Goal: Transaction & Acquisition: Purchase product/service

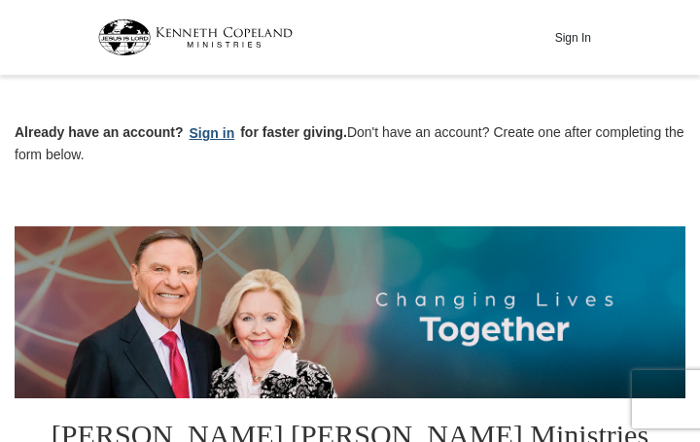
click at [218, 130] on button "Sign in" at bounding box center [212, 134] width 57 height 22
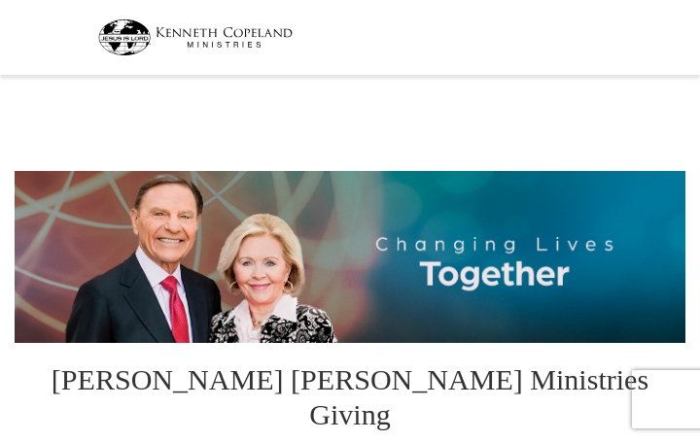
select select "FL"
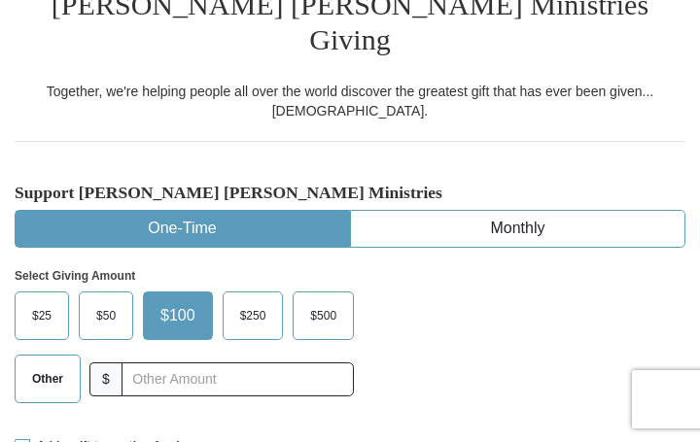
scroll to position [376, 0]
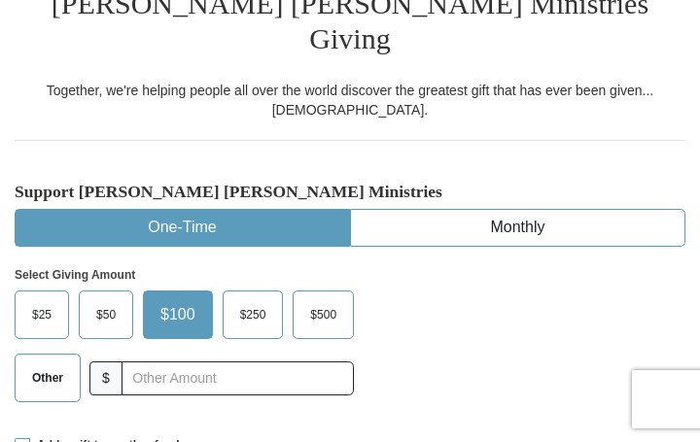
click at [47, 364] on span "Other" at bounding box center [47, 378] width 51 height 29
click at [0, 0] on input "Other" at bounding box center [0, 0] width 0 height 0
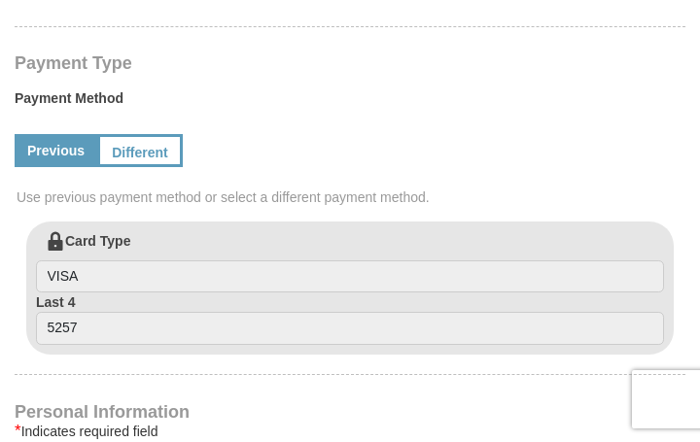
scroll to position [837, 0]
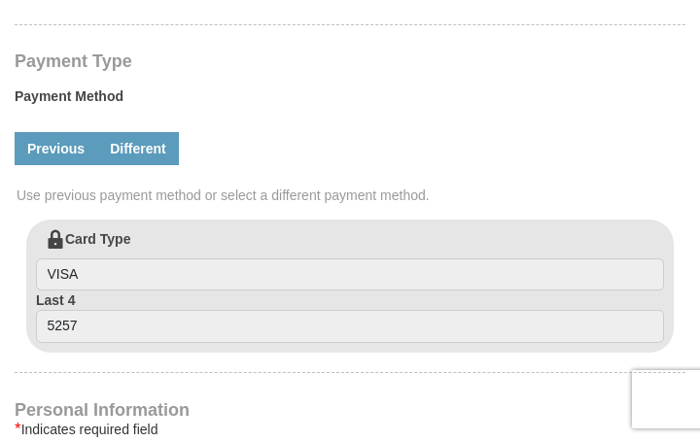
type input "10.00"
click at [142, 132] on link "Different" at bounding box center [138, 148] width 82 height 33
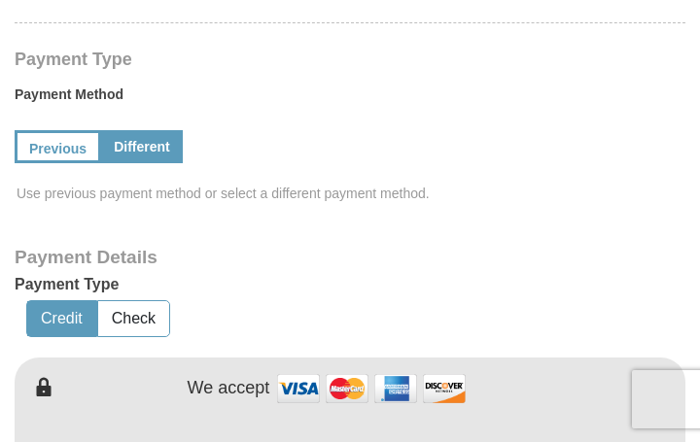
scroll to position [813, 0]
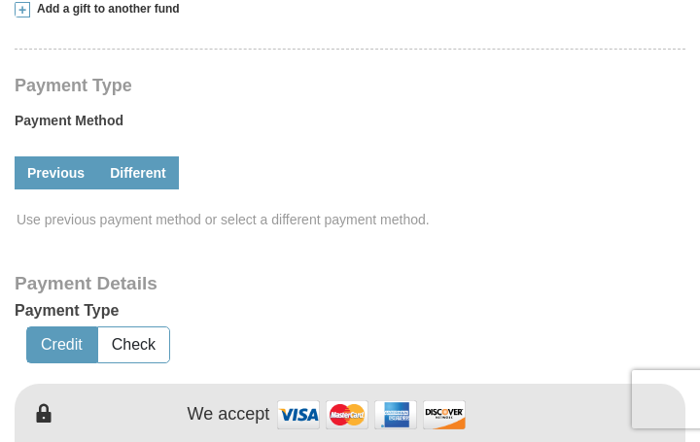
click at [51, 157] on link "Previous" at bounding box center [56, 173] width 83 height 33
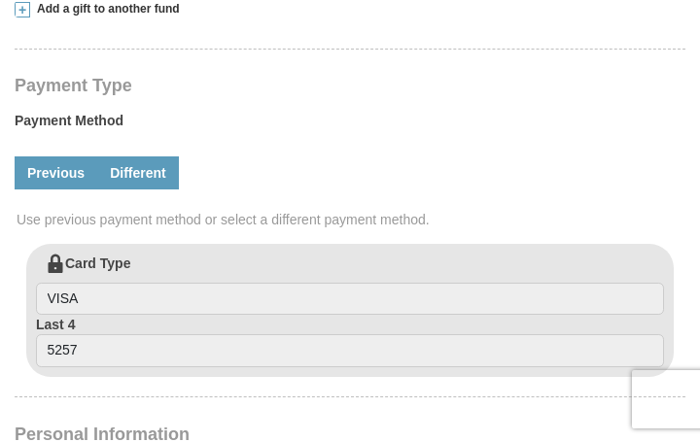
click at [130, 157] on link "Different" at bounding box center [138, 173] width 82 height 33
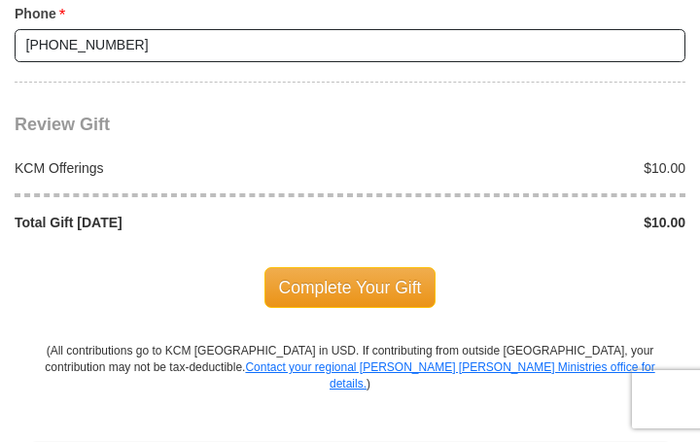
scroll to position [2242, 0]
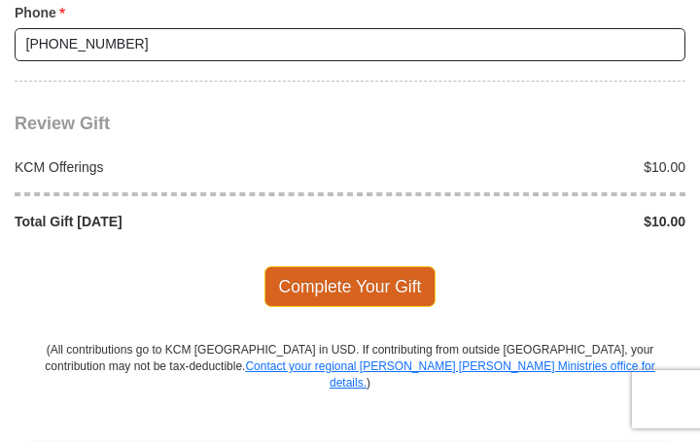
click at [379, 266] on span "Complete Your Gift" at bounding box center [350, 286] width 172 height 41
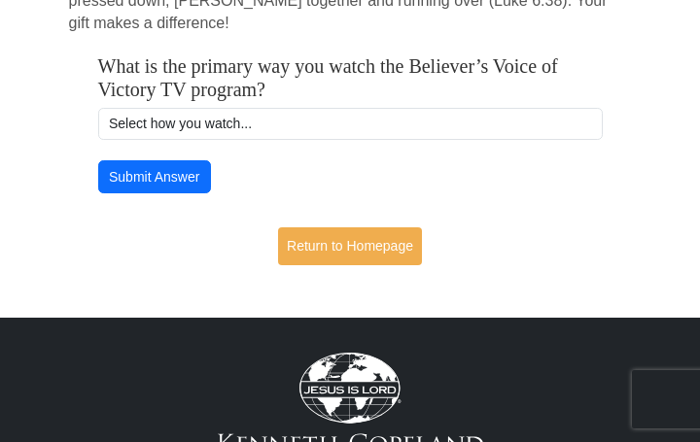
scroll to position [471, 0]
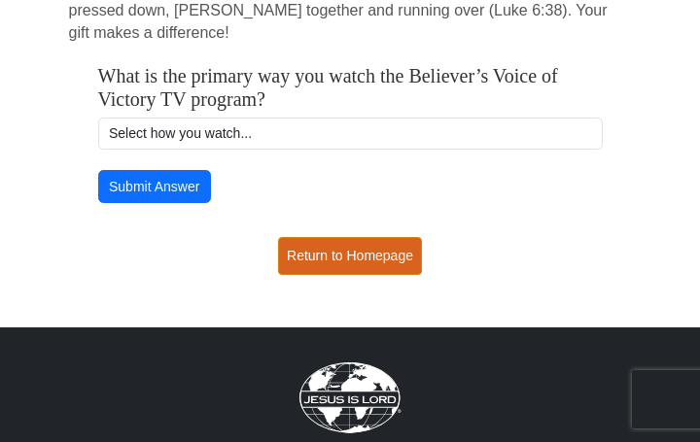
click at [384, 264] on link "Return to Homepage" at bounding box center [350, 256] width 144 height 38
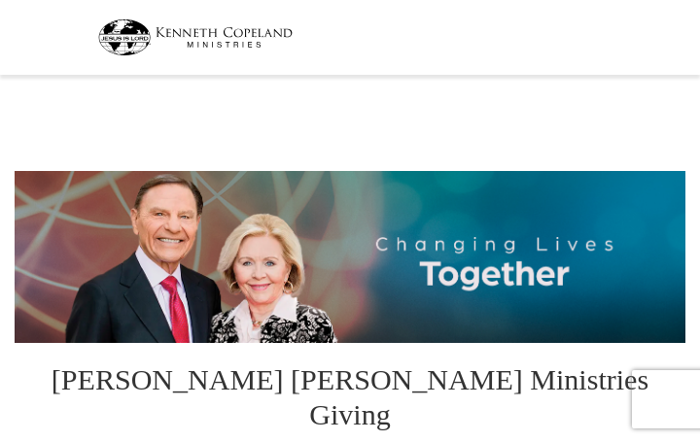
select select "FL"
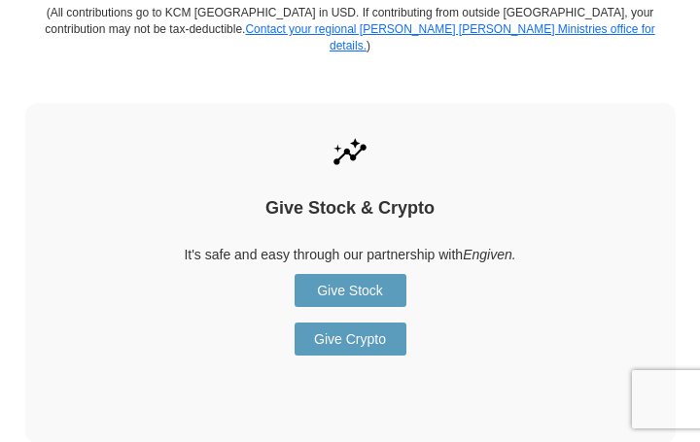
scroll to position [2356, 0]
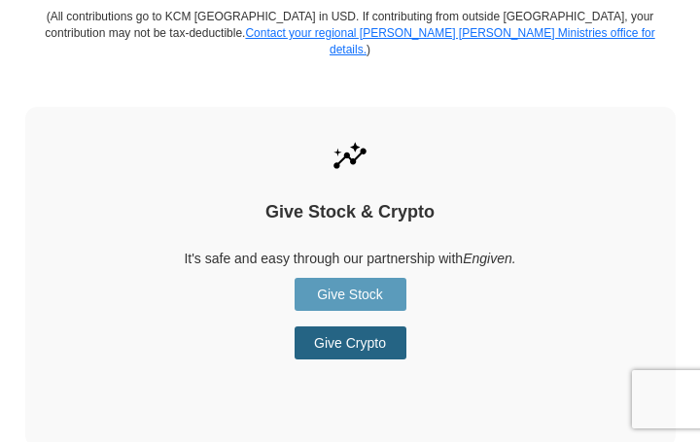
click at [362, 327] on link "Give Crypto" at bounding box center [351, 343] width 112 height 33
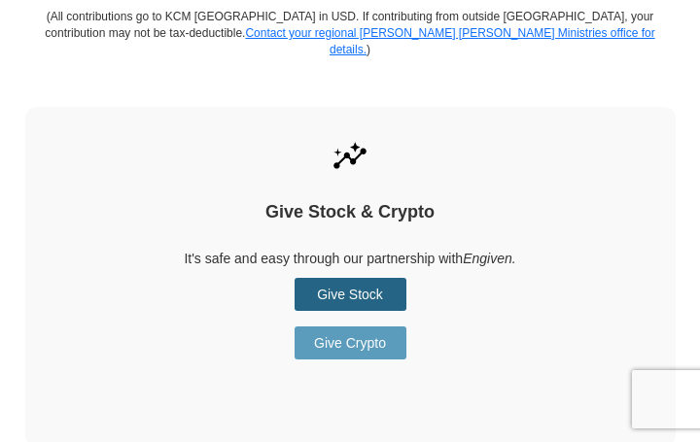
click at [346, 278] on link "Give Stock" at bounding box center [351, 294] width 112 height 33
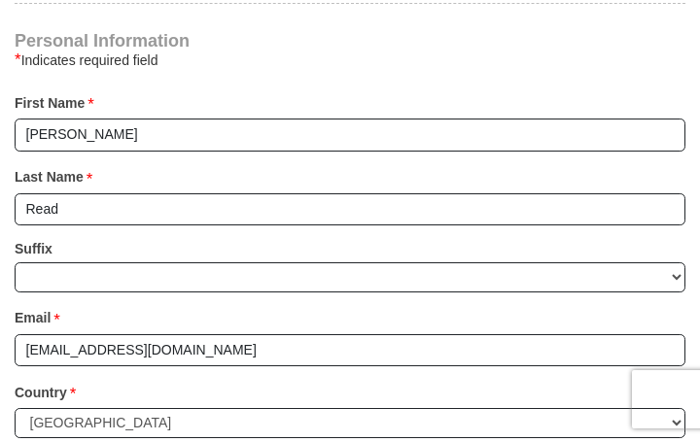
scroll to position [1170, 0]
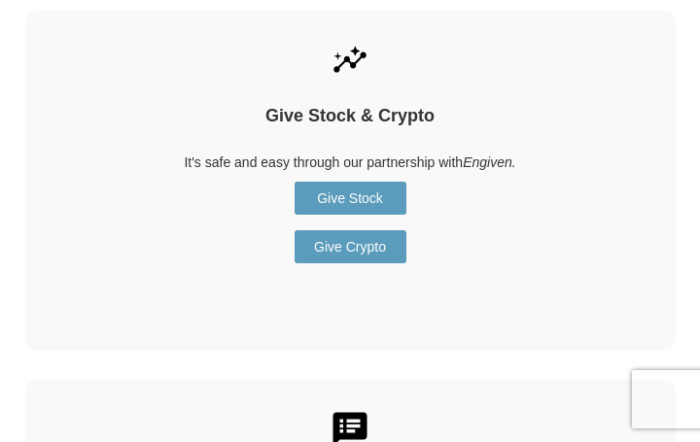
scroll to position [2796, 0]
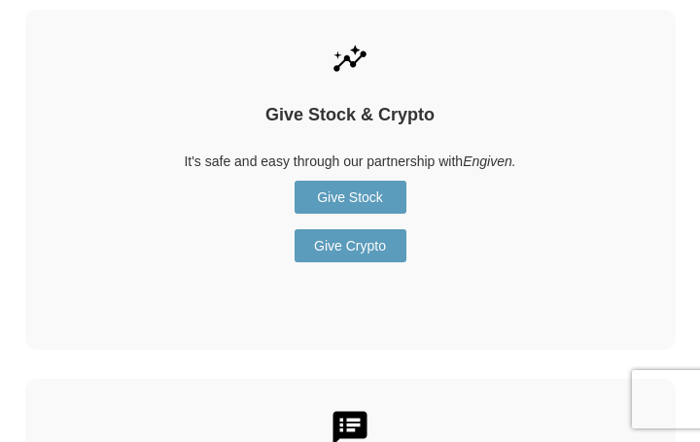
click at [345, 229] on link "Give Crypto" at bounding box center [351, 245] width 112 height 33
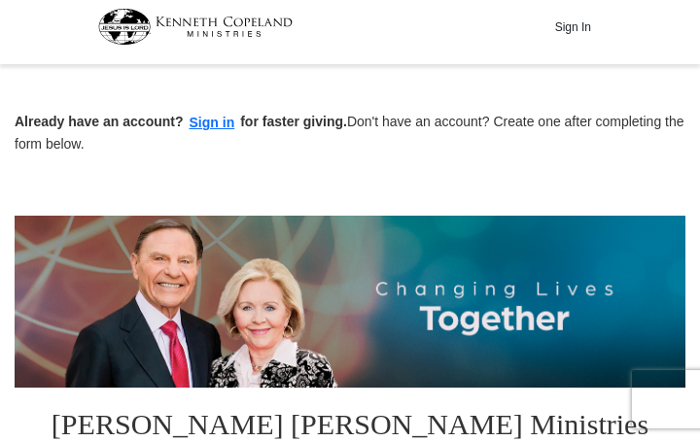
scroll to position [0, 0]
